Goal: Information Seeking & Learning: Learn about a topic

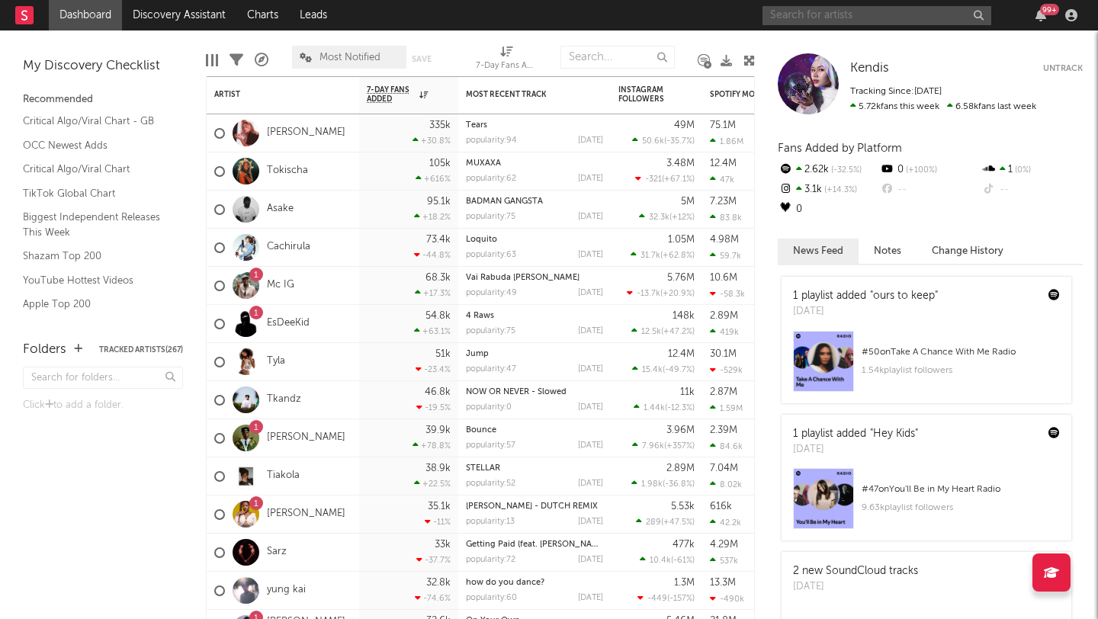
click at [847, 15] on input "text" at bounding box center [877, 15] width 229 height 19
type input "kukovs"
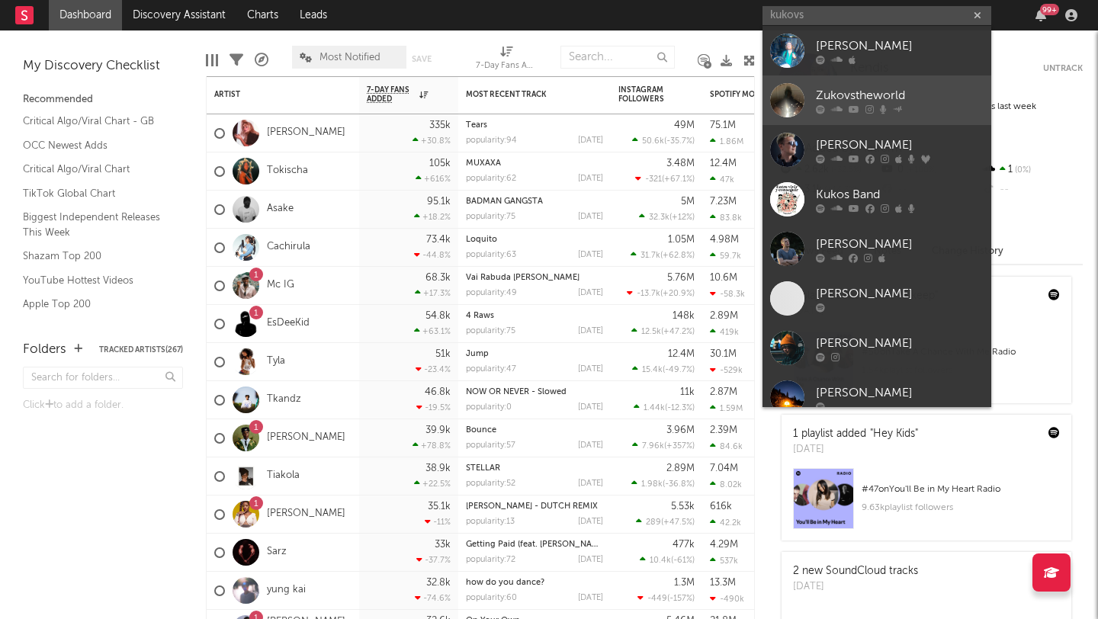
click at [789, 85] on div at bounding box center [787, 100] width 34 height 34
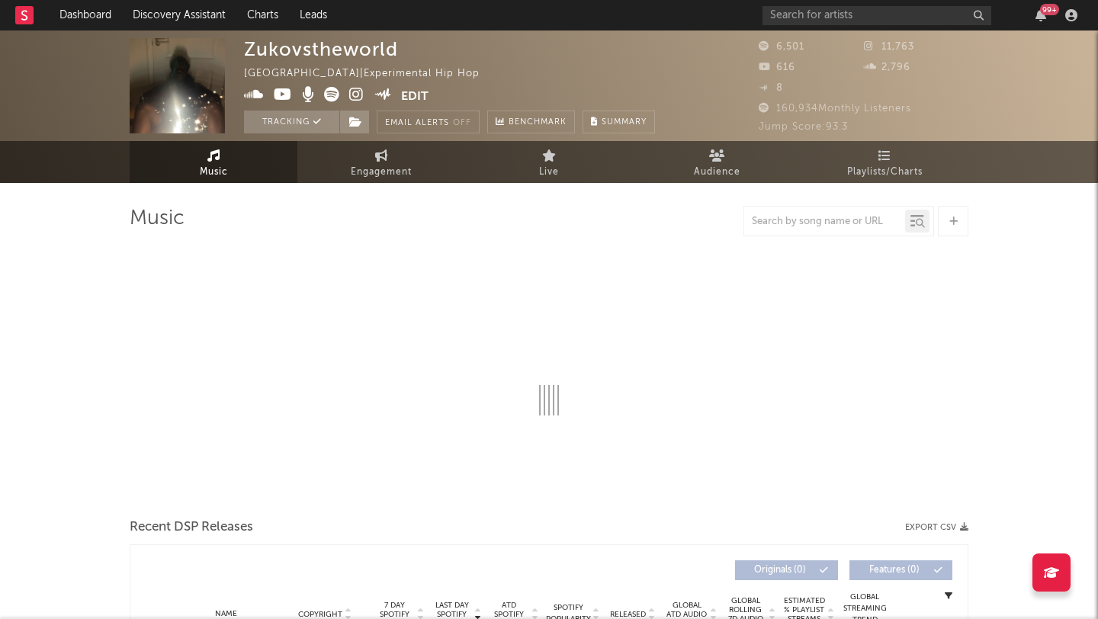
select select "1w"
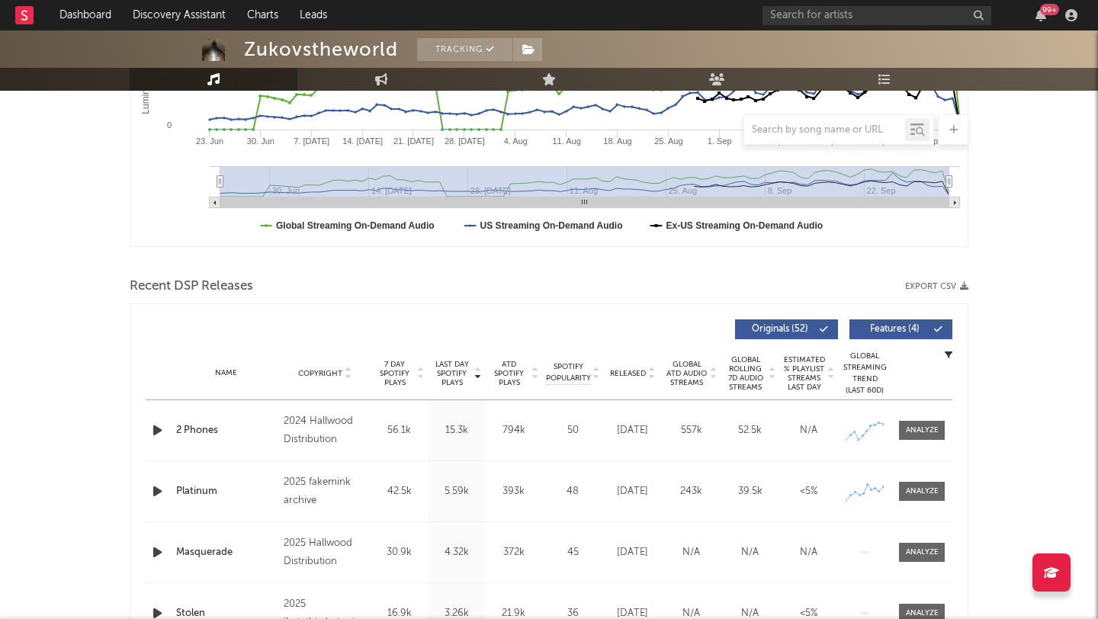
scroll to position [564, 0]
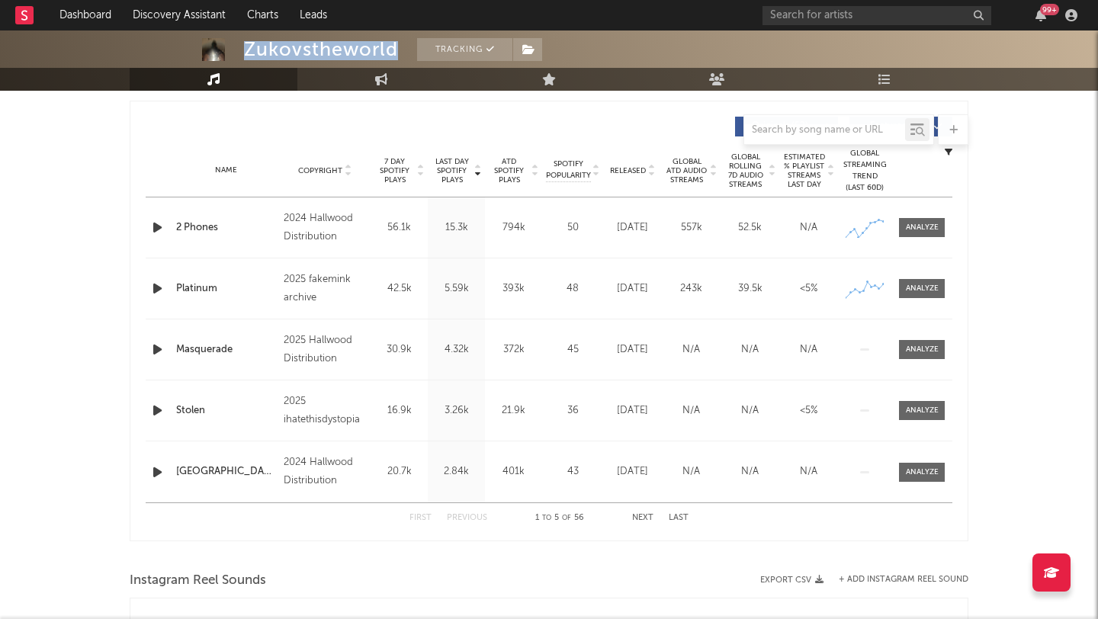
drag, startPoint x: 405, startPoint y: 46, endPoint x: 247, endPoint y: 46, distance: 157.9
click at [247, 46] on span "Zukovstheworld Tracking" at bounding box center [393, 49] width 298 height 23
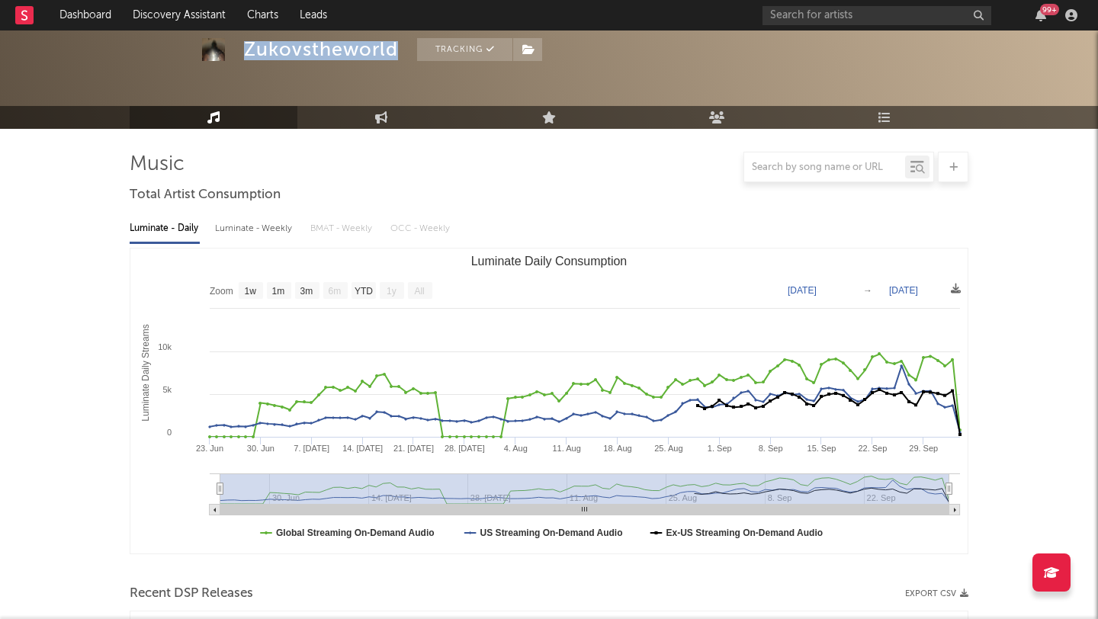
scroll to position [0, 0]
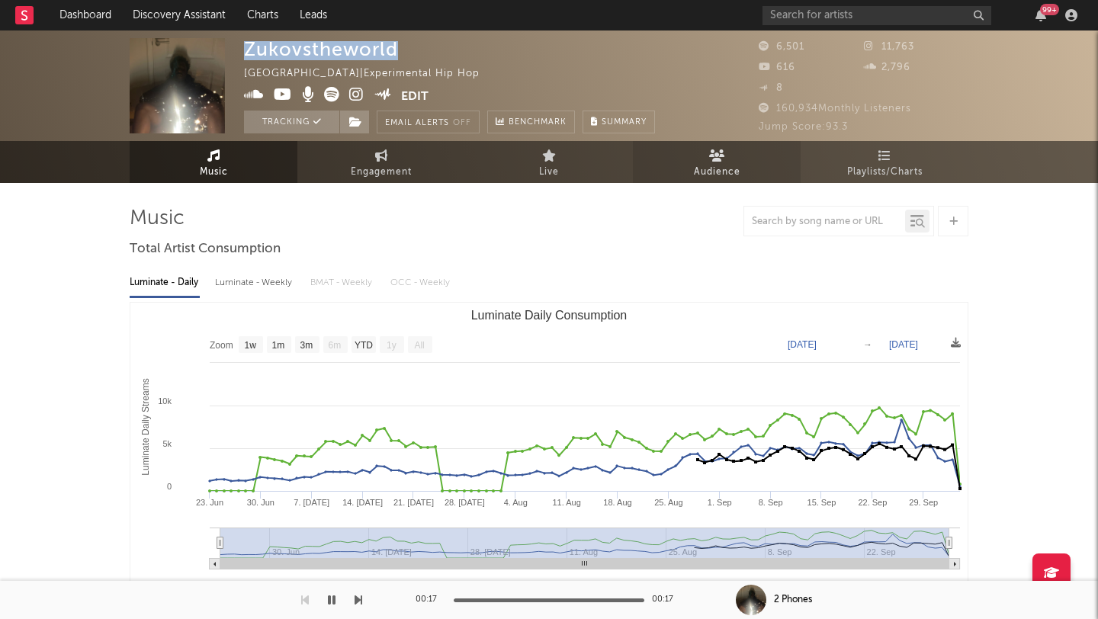
click at [737, 177] on span "Audience" at bounding box center [717, 172] width 47 height 18
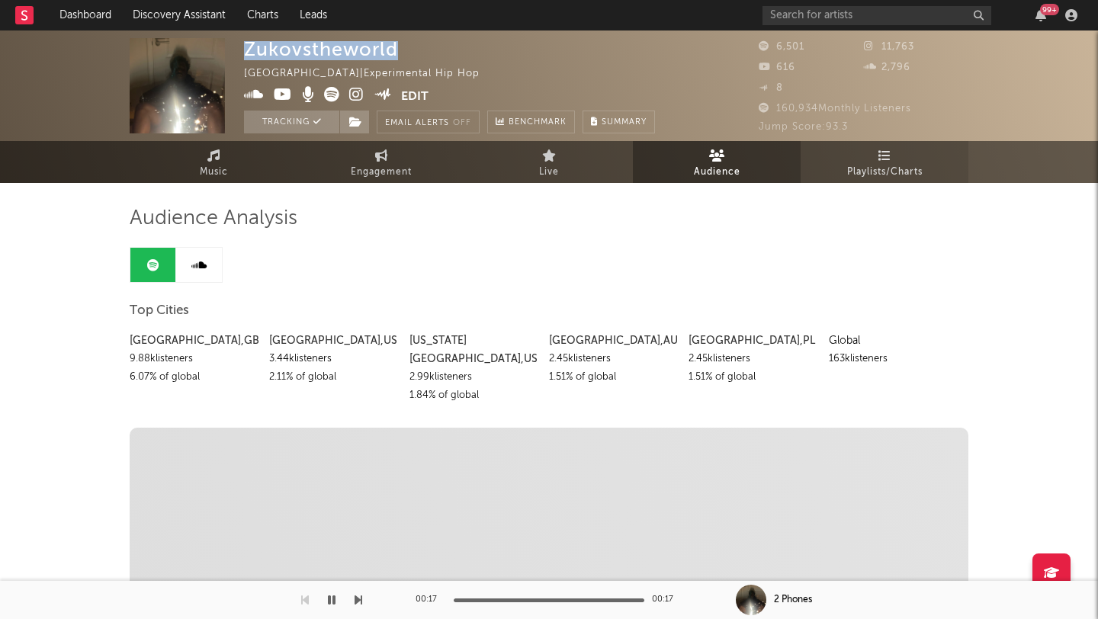
click at [840, 167] on link "Playlists/Charts" at bounding box center [885, 162] width 168 height 42
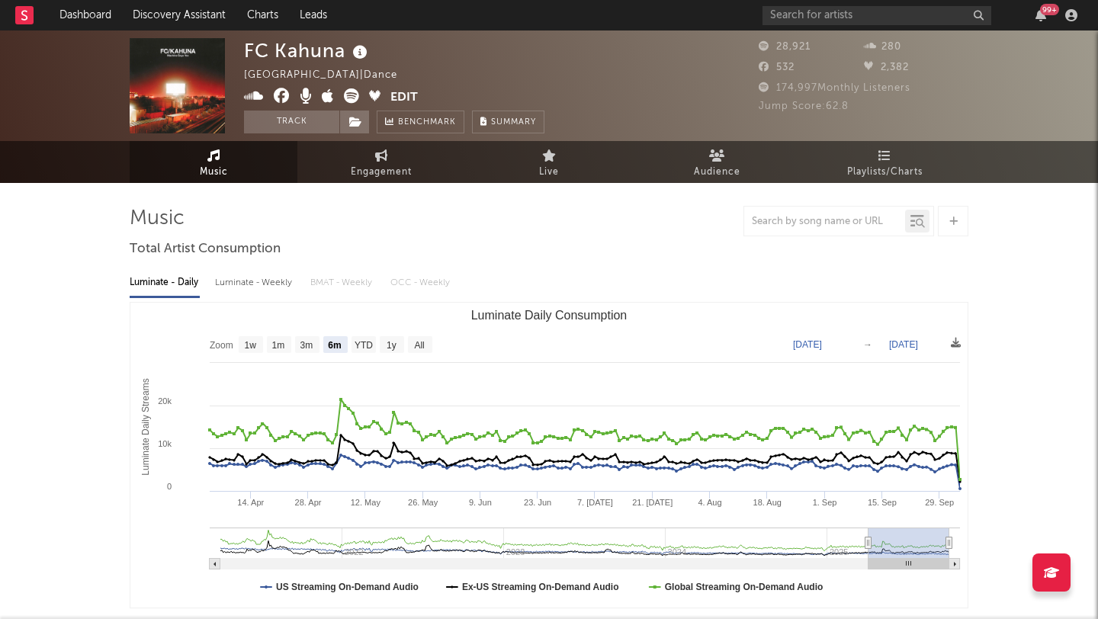
select select "6m"
